Goal: Information Seeking & Learning: Learn about a topic

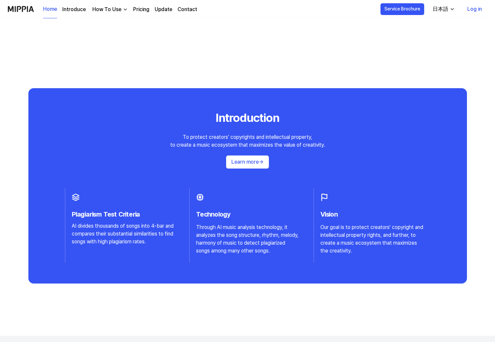
scroll to position [564, 0]
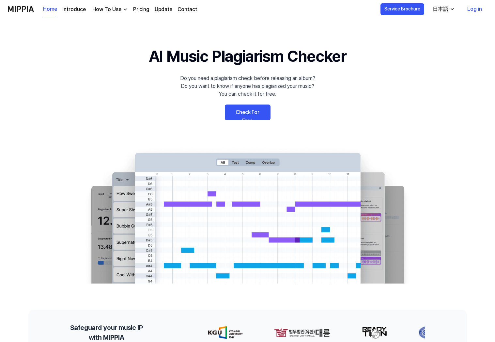
click at [255, 113] on link "Check For Free" at bounding box center [248, 112] width 46 height 16
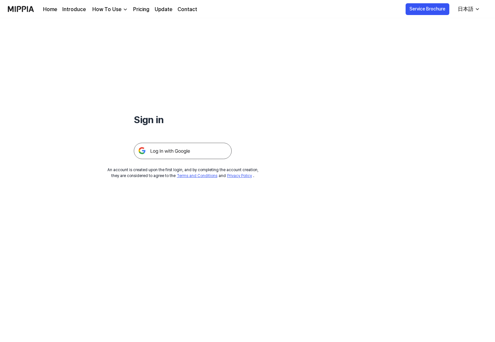
click at [140, 1] on div "Home Introduce How To Use Pricing Update Contact" at bounding box center [120, 9] width 154 height 18
click at [140, 13] on div "Home Introduce How To Use Pricing Update Contact" at bounding box center [120, 9] width 154 height 18
click at [139, 10] on link "Pricing" at bounding box center [141, 10] width 16 height 8
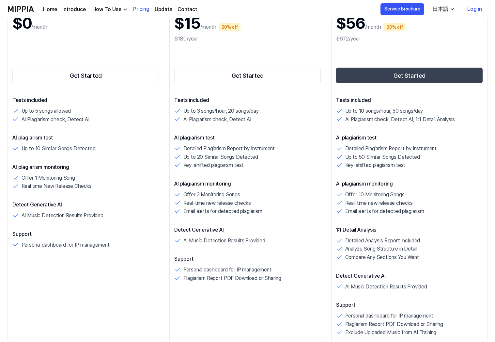
scroll to position [114, 0]
